Goal: Task Accomplishment & Management: Manage account settings

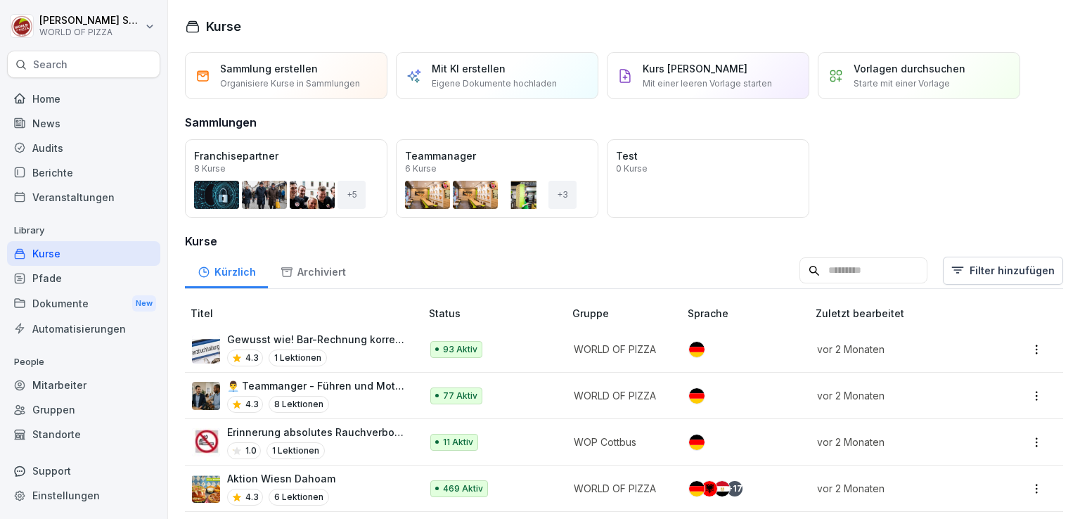
click at [63, 176] on div "Berichte" at bounding box center [83, 172] width 153 height 25
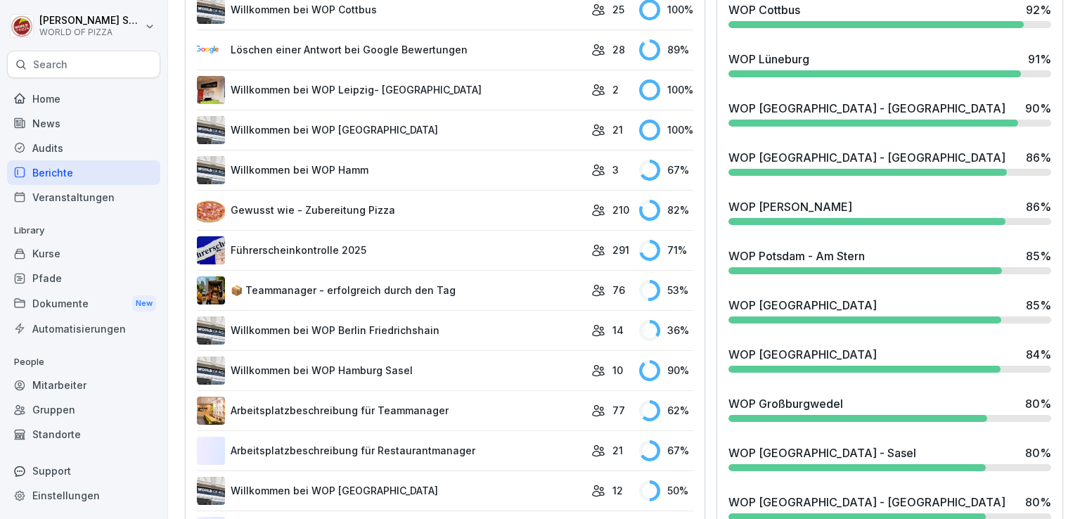
scroll to position [716, 0]
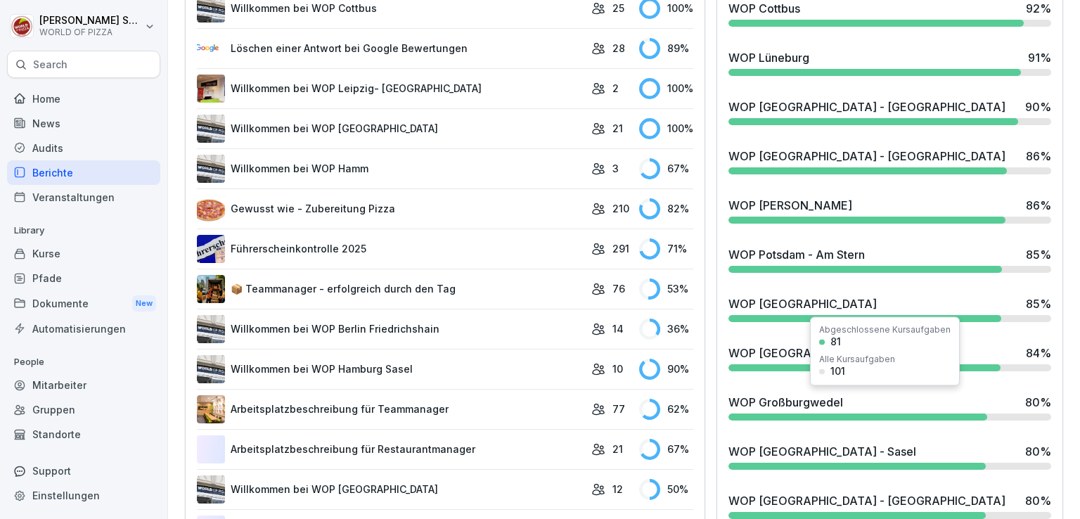
click at [781, 414] on div at bounding box center [858, 417] width 259 height 7
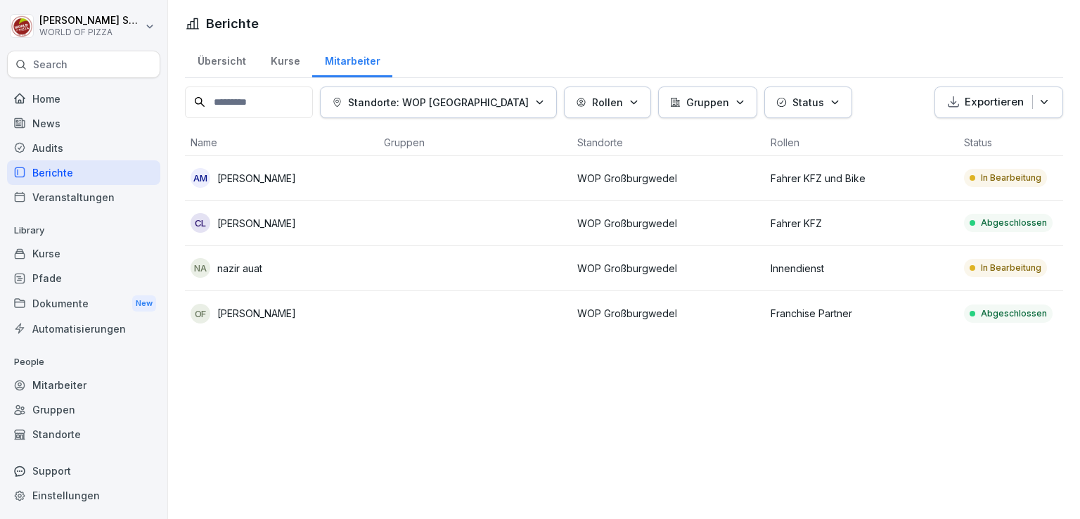
click at [351, 265] on div "na nazir auat" at bounding box center [282, 268] width 182 height 20
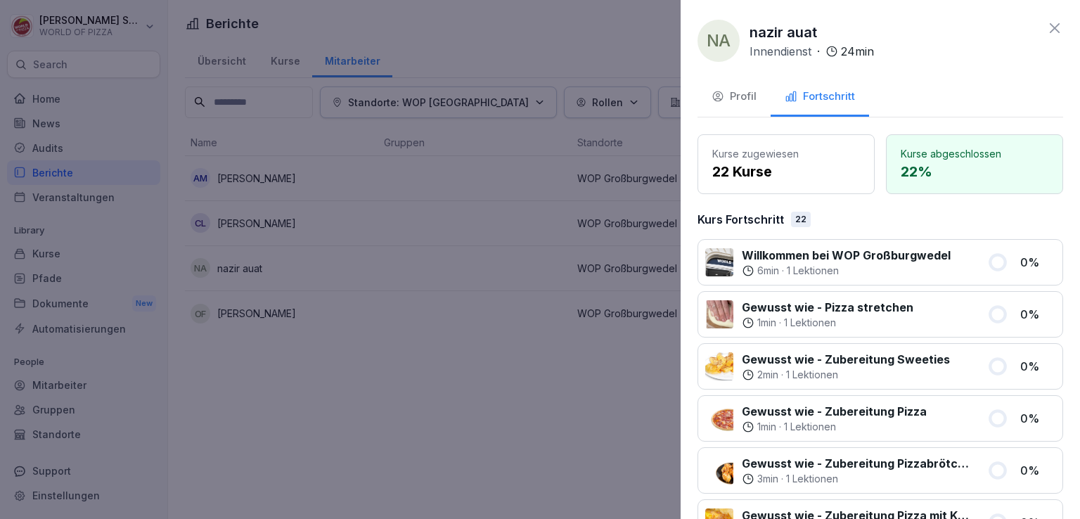
click at [725, 103] on div "Profil" at bounding box center [734, 97] width 45 height 16
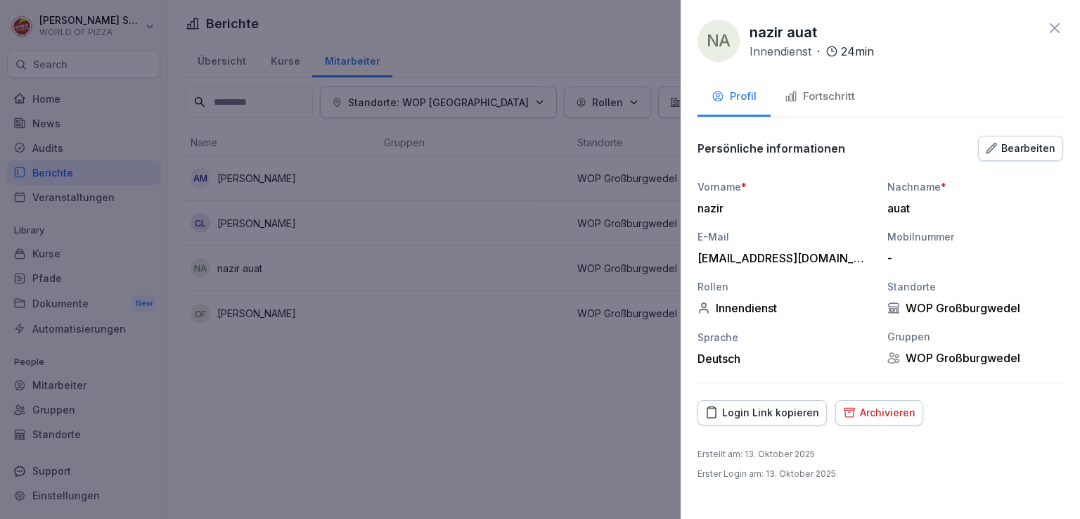
click at [1028, 155] on button "Bearbeiten" at bounding box center [1020, 148] width 85 height 25
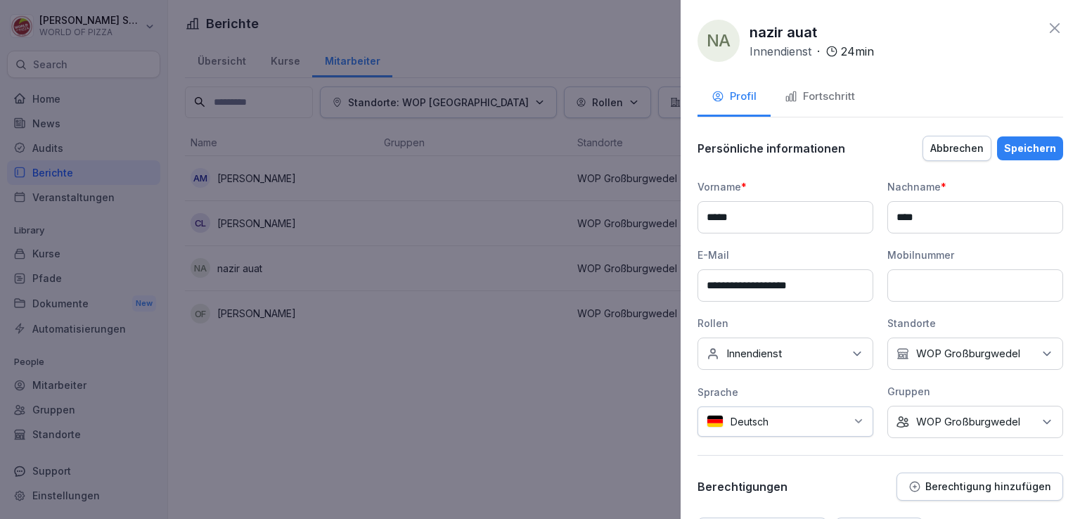
click at [753, 286] on input "**********" at bounding box center [786, 285] width 176 height 32
click at [1037, 153] on div "Speichern" at bounding box center [1030, 148] width 52 height 15
click at [1030, 147] on div "Speichern" at bounding box center [1030, 148] width 52 height 15
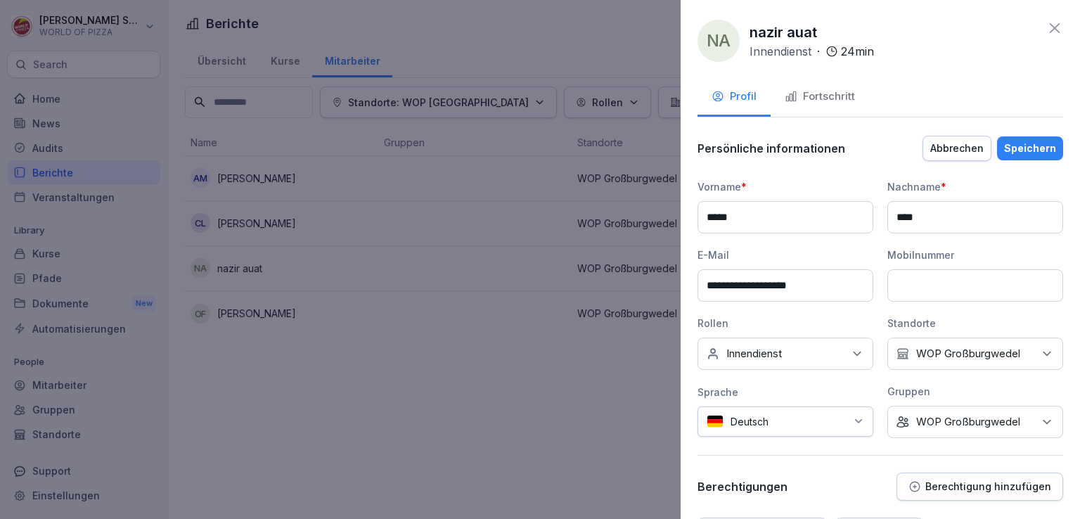
click at [1030, 147] on div "Speichern" at bounding box center [1030, 148] width 52 height 15
drag, startPoint x: 822, startPoint y: 286, endPoint x: 658, endPoint y: 292, distance: 164.0
click at [658, 292] on body "**********" at bounding box center [540, 259] width 1080 height 519
type input "**********"
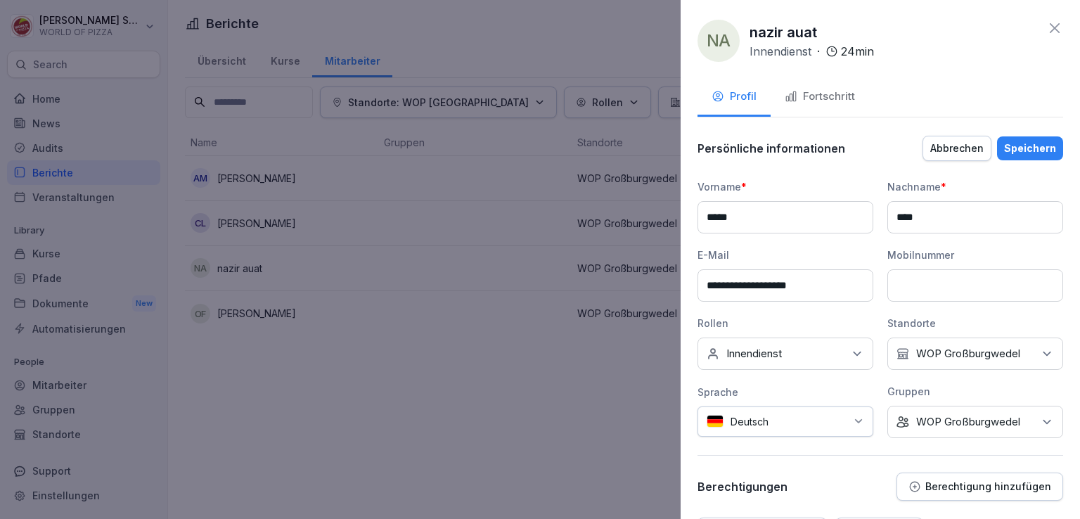
click at [1023, 141] on div "Speichern" at bounding box center [1030, 148] width 52 height 15
click at [1008, 146] on div "Speichern" at bounding box center [1030, 148] width 52 height 15
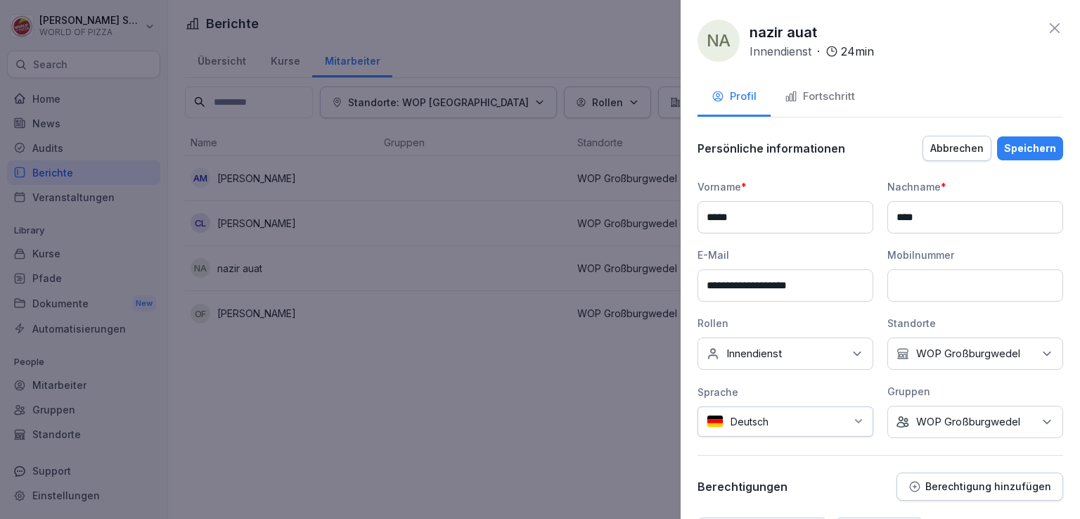
click at [1008, 146] on div "Speichern" at bounding box center [1030, 148] width 52 height 15
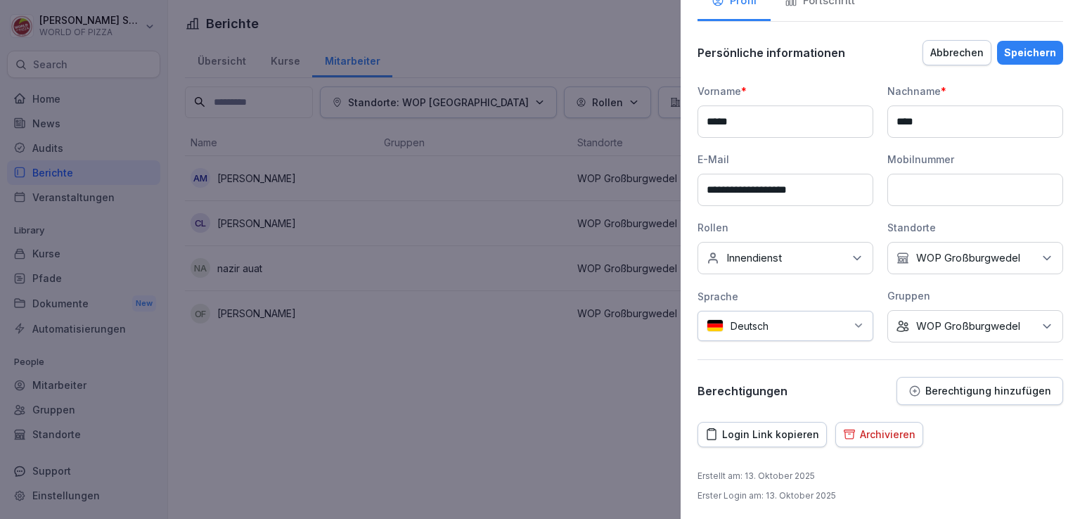
click at [862, 431] on div "Archivieren" at bounding box center [879, 434] width 72 height 15
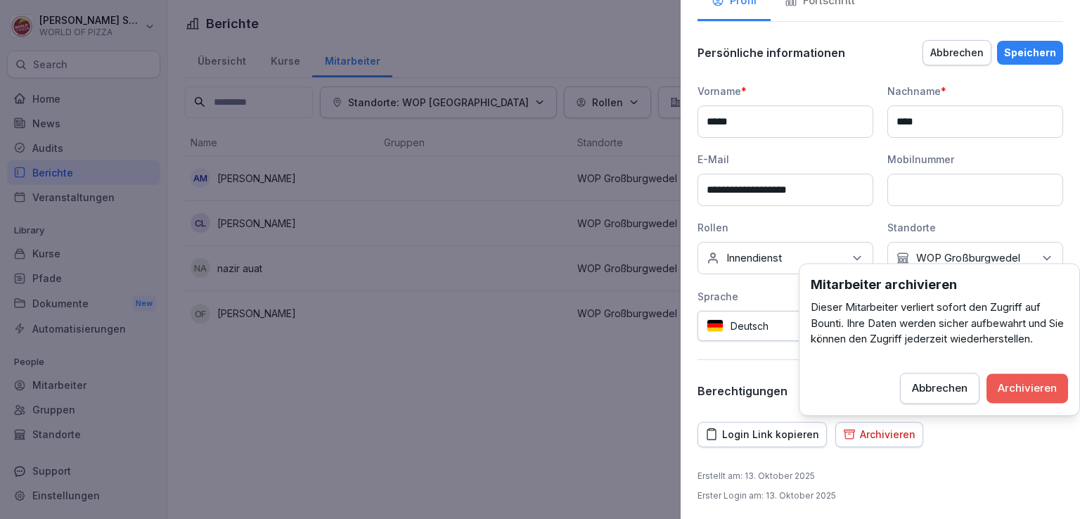
click at [937, 395] on button "Abbrechen" at bounding box center [939, 388] width 79 height 31
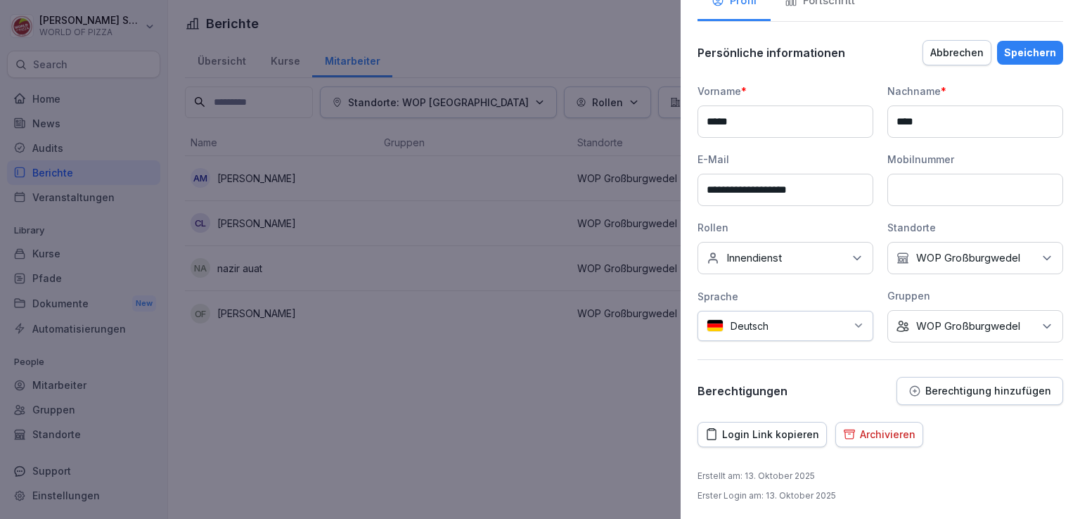
scroll to position [0, 0]
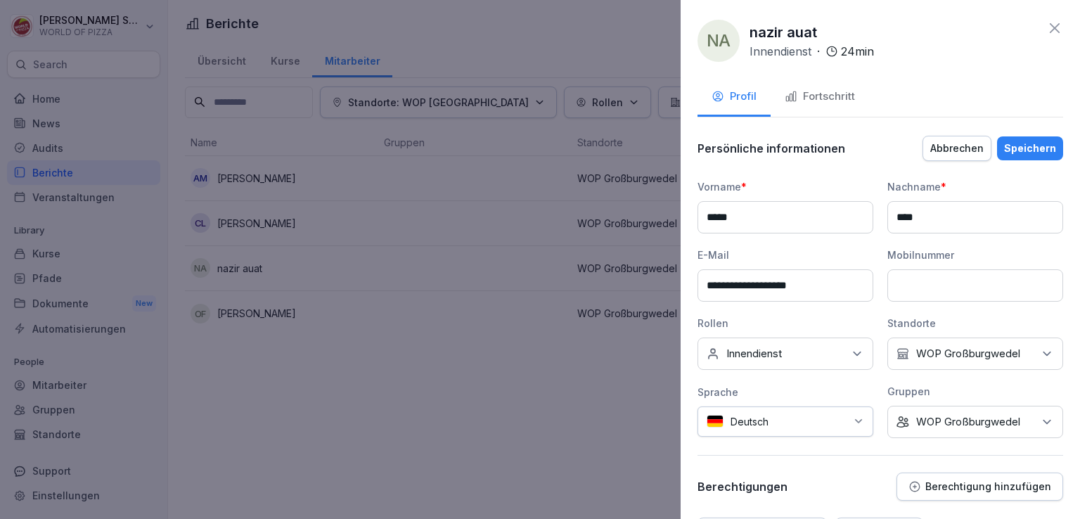
click at [1049, 29] on icon at bounding box center [1055, 28] width 17 height 17
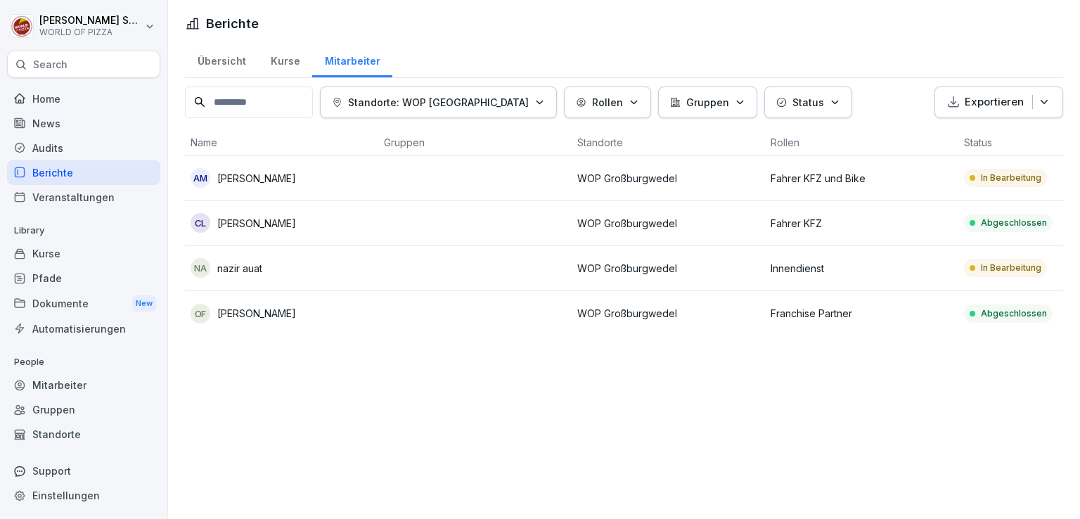
click at [270, 94] on input at bounding box center [249, 103] width 128 height 32
click at [234, 61] on div "Übersicht" at bounding box center [221, 60] width 73 height 36
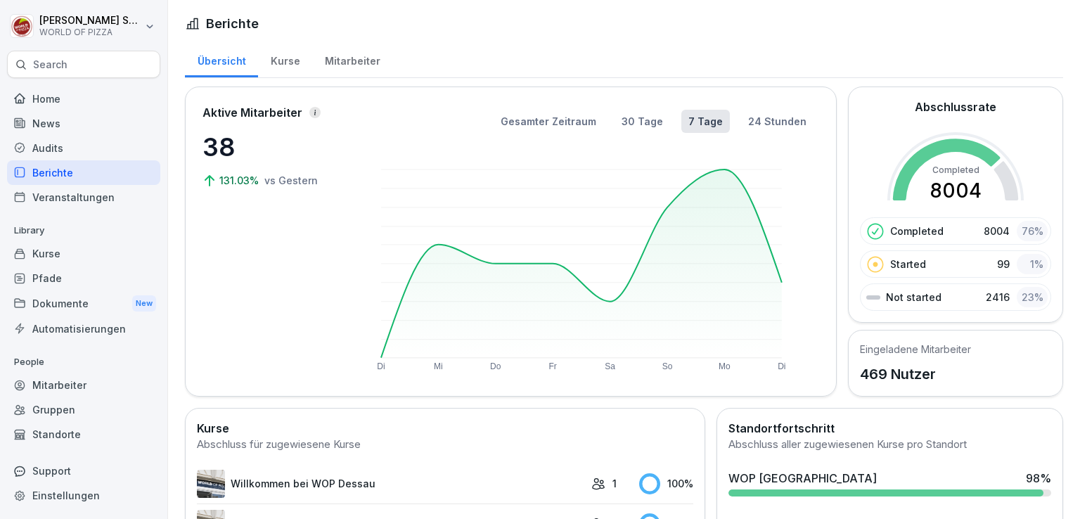
click at [333, 53] on div "Mitarbeiter" at bounding box center [352, 60] width 80 height 36
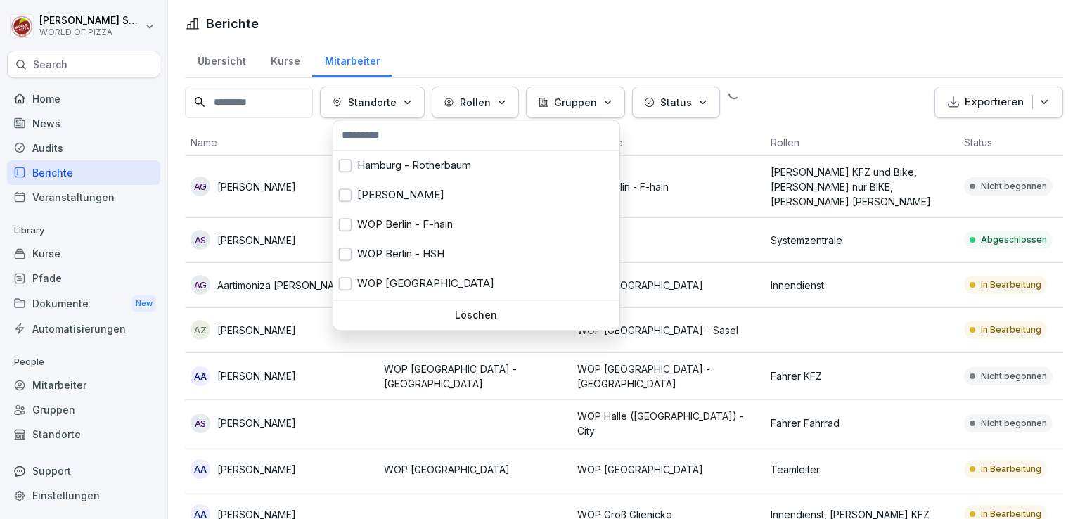
click at [395, 100] on p "Standorte" at bounding box center [372, 102] width 49 height 15
click at [407, 136] on input "text" at bounding box center [477, 135] width 278 height 21
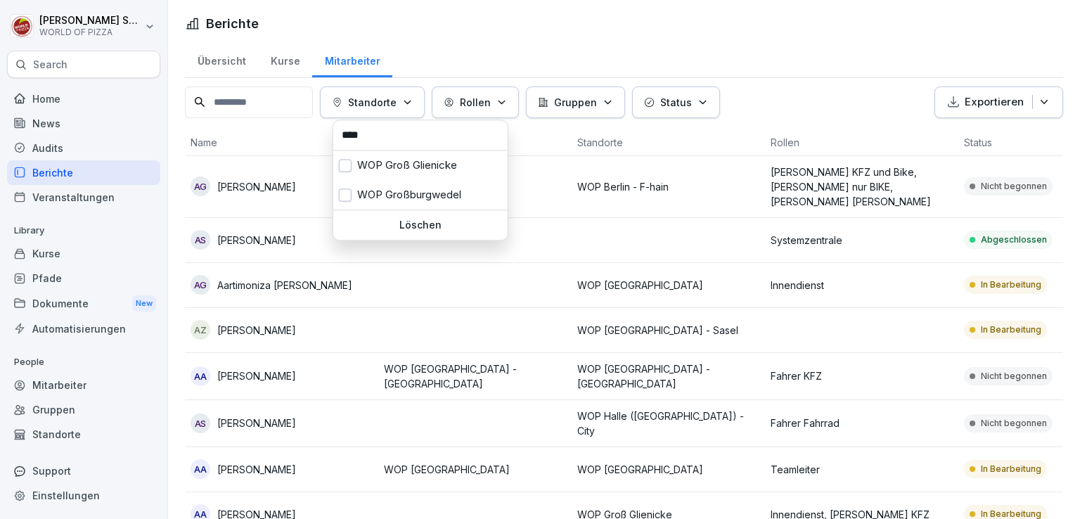
type input "****"
click at [391, 188] on div "WOP Großburgwedel" at bounding box center [420, 195] width 174 height 30
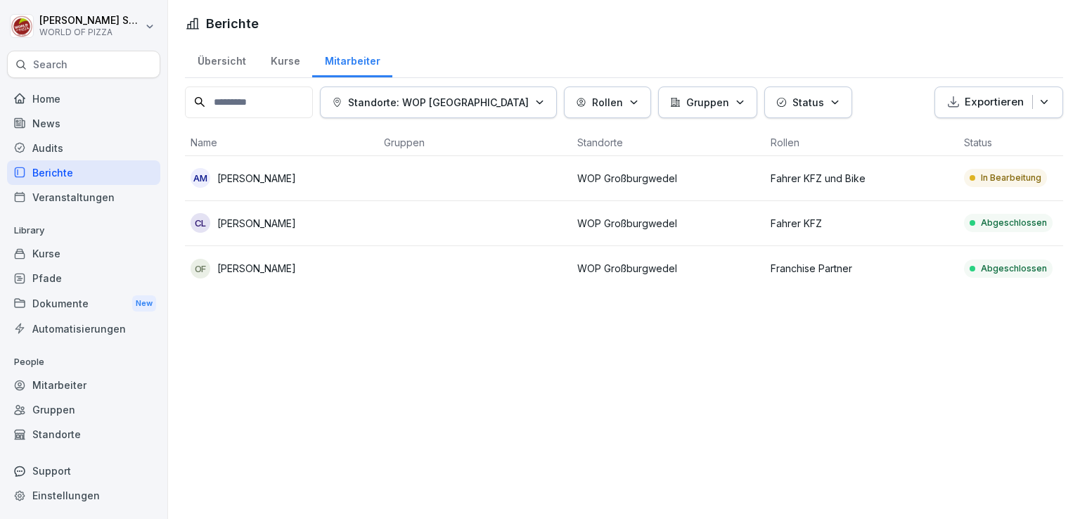
click at [485, 359] on html "Aaron Seraphim WORLD OF PIZZA Search Home News Audits Berichte Veranstaltungen …" at bounding box center [540, 259] width 1080 height 519
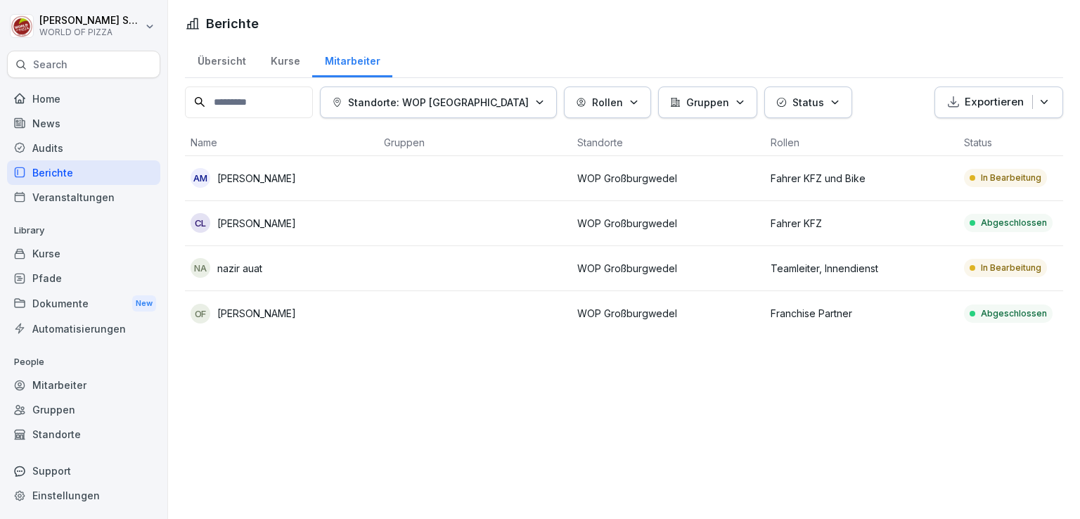
click at [428, 272] on td at bounding box center [474, 268] width 193 height 45
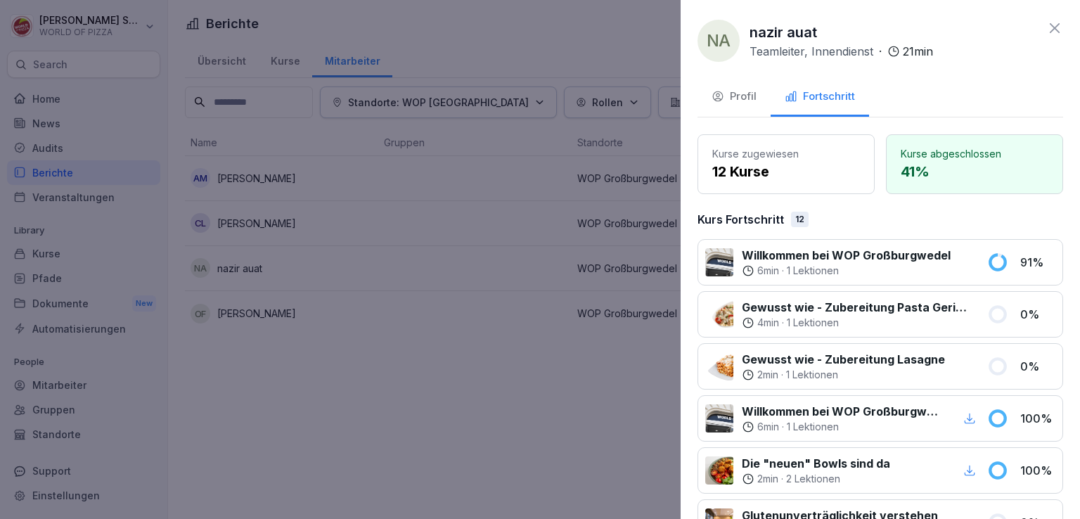
click at [1049, 29] on icon at bounding box center [1055, 28] width 17 height 17
